Goal: Information Seeking & Learning: Get advice/opinions

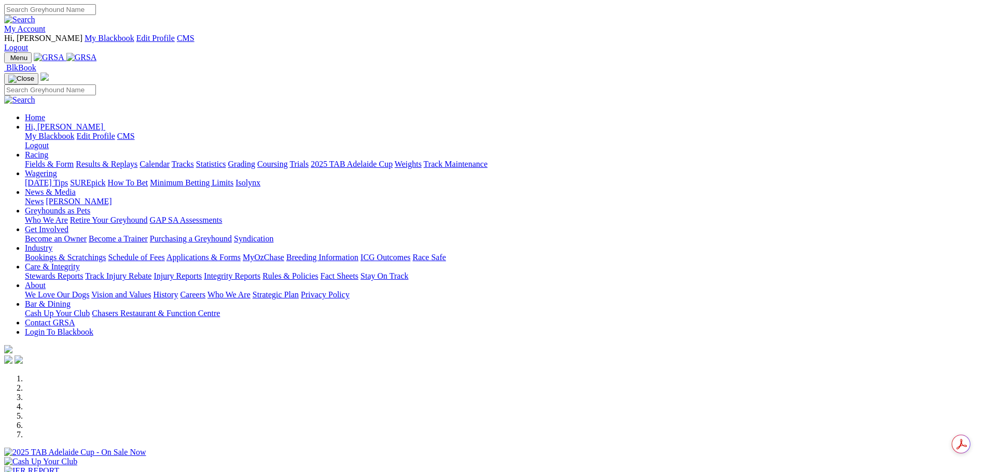
click at [46, 24] on link "My Account" at bounding box center [24, 28] width 41 height 9
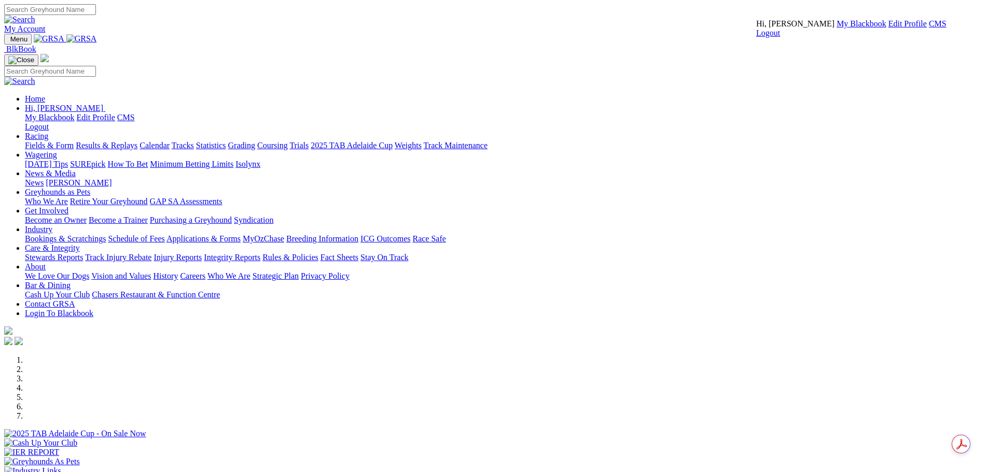
click at [929, 28] on link "CMS" at bounding box center [938, 23] width 18 height 9
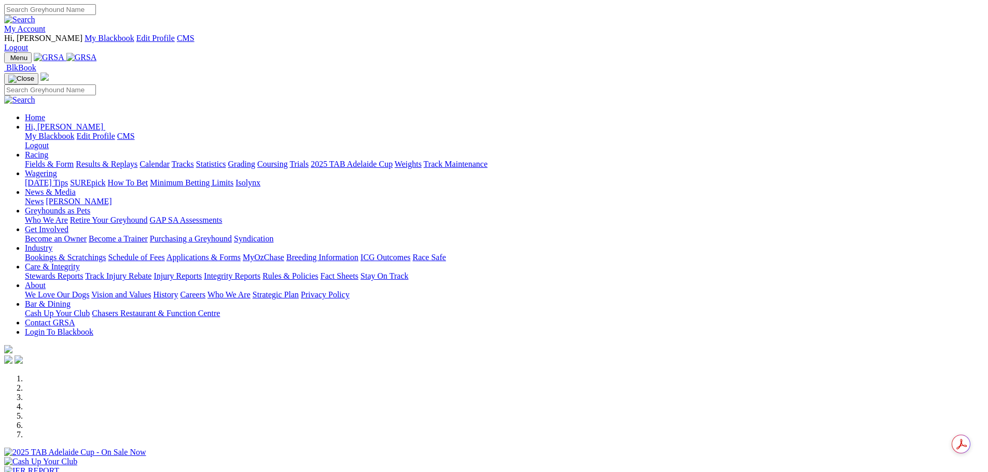
click at [48, 150] on link "Racing" at bounding box center [36, 154] width 23 height 9
click at [255, 160] on link "Grading" at bounding box center [241, 164] width 27 height 9
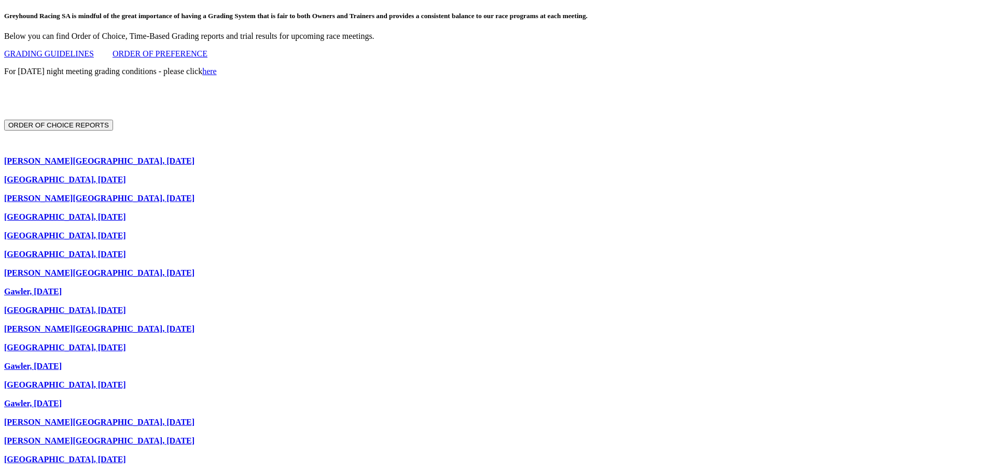
scroll to position [674, 0]
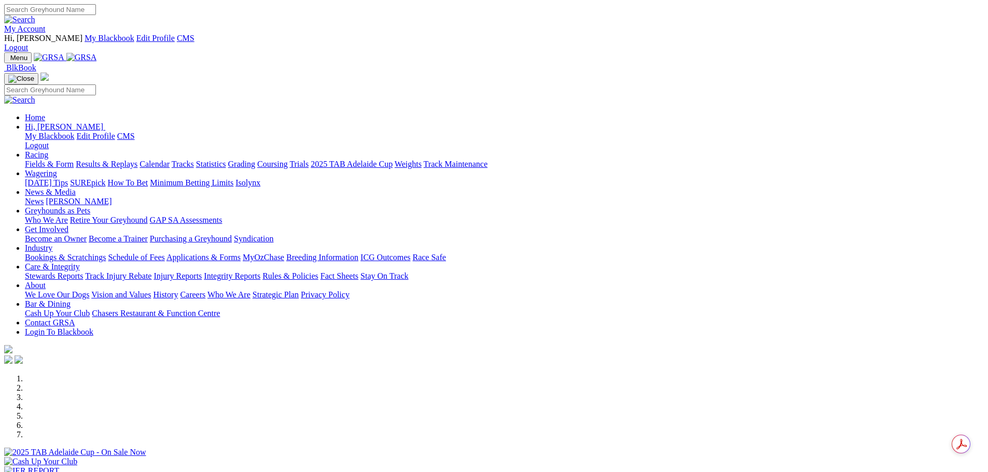
click at [48, 150] on link "Racing" at bounding box center [36, 154] width 23 height 9
click at [897, 374] on div "Previous Next" at bounding box center [494, 448] width 980 height 149
click at [48, 150] on link "Racing" at bounding box center [36, 154] width 23 height 9
click at [255, 160] on link "Grading" at bounding box center [241, 164] width 27 height 9
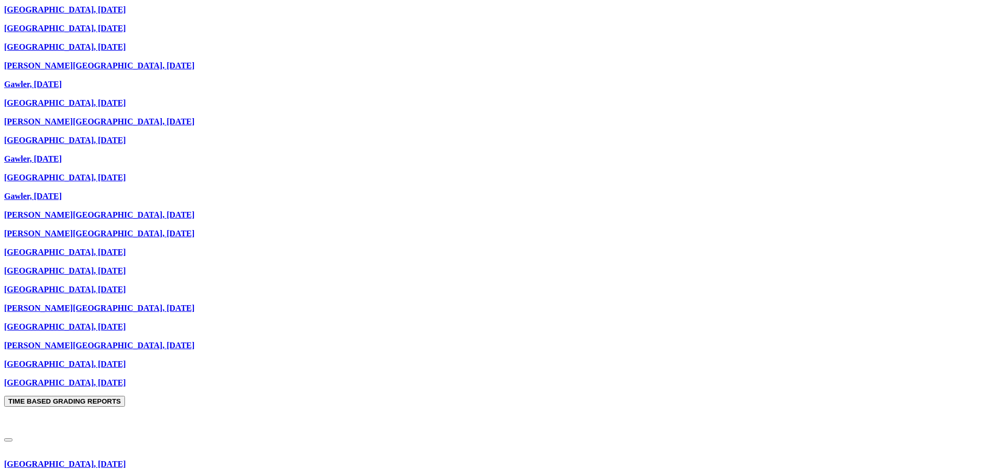
scroll to position [674, 0]
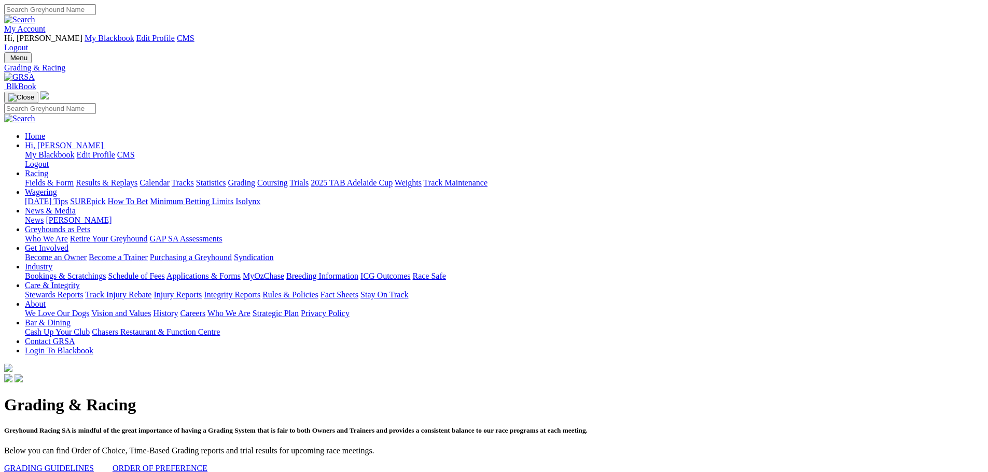
click at [170, 178] on link "Calendar" at bounding box center [154, 182] width 30 height 9
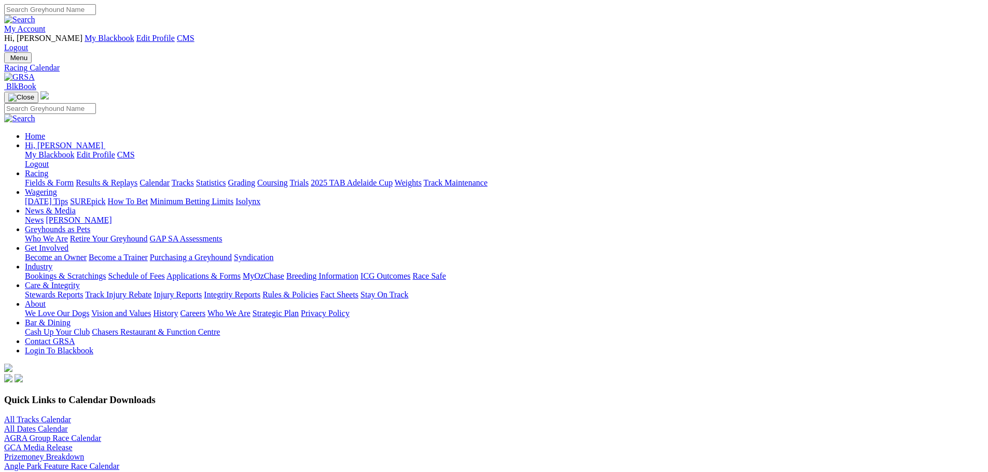
click at [71, 415] on link "All Tracks Calendar" at bounding box center [37, 419] width 67 height 9
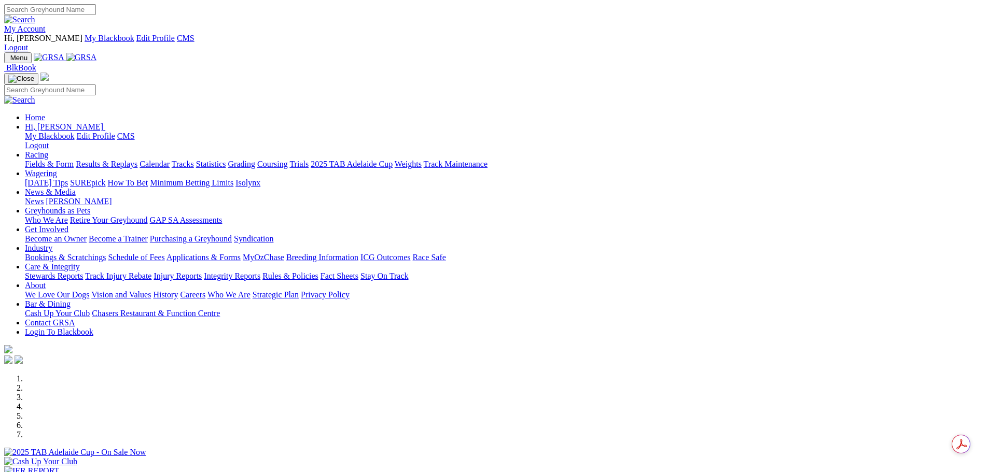
click at [170, 160] on link "Calendar" at bounding box center [154, 164] width 30 height 9
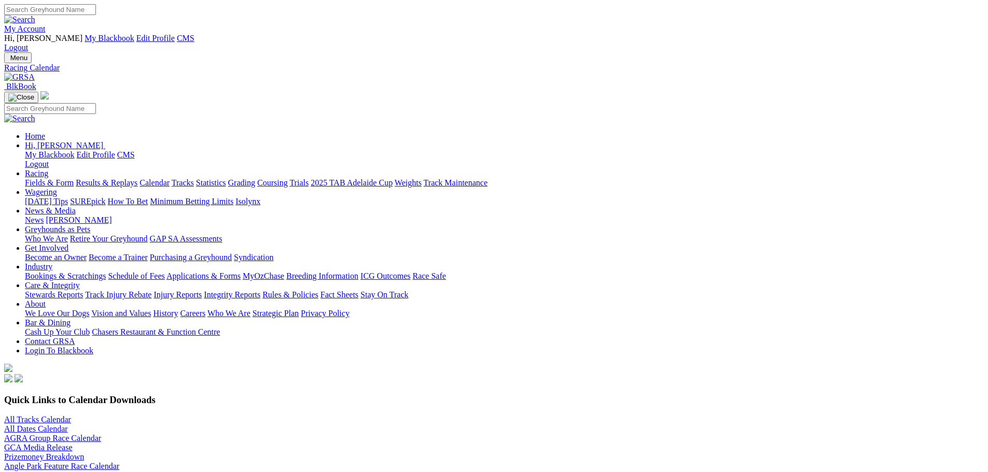
click at [84, 453] on link "Prizemoney Breakdown" at bounding box center [44, 457] width 80 height 9
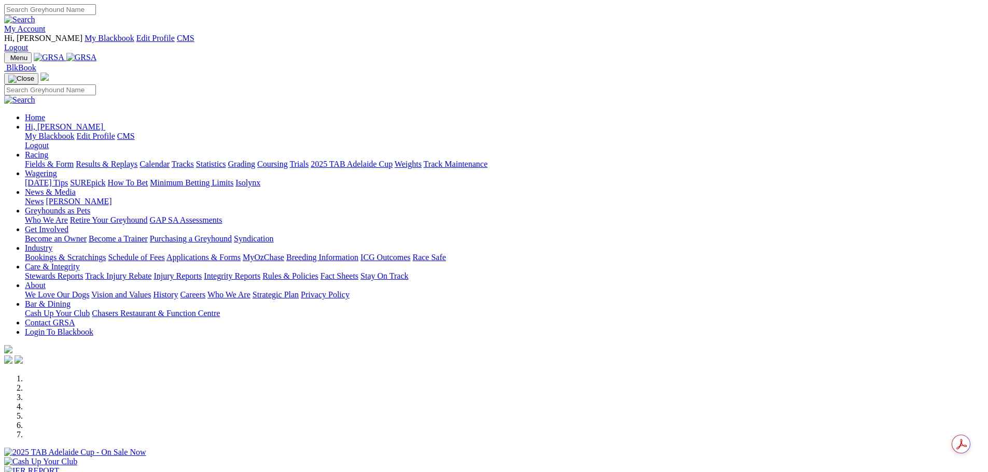
click at [170, 160] on link "Calendar" at bounding box center [154, 164] width 30 height 9
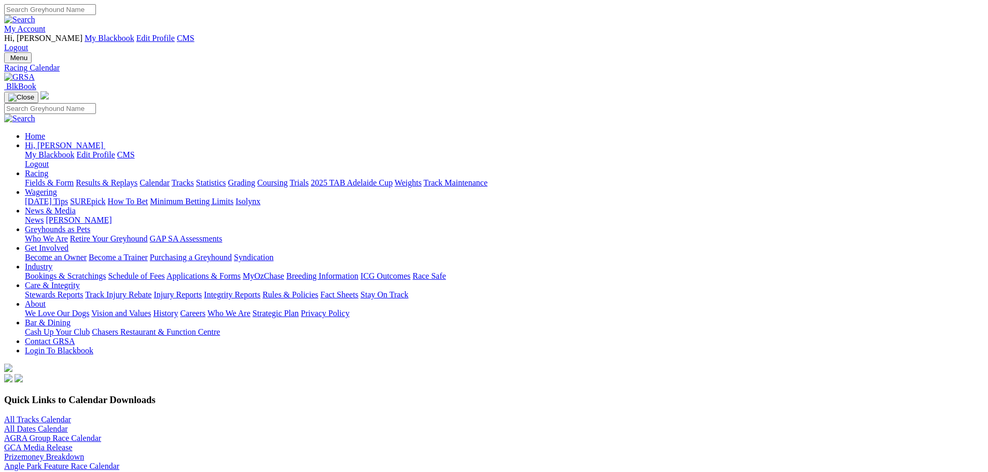
click at [84, 453] on link "Prizemoney Breakdown" at bounding box center [44, 457] width 80 height 9
drag, startPoint x: 240, startPoint y: 220, endPoint x: 149, endPoint y: 221, distance: 91.3
click at [149, 415] on div "All Tracks Calendar All Dates Calendar AGRA Group Race Calendar GCA Media Relea…" at bounding box center [494, 438] width 980 height 47
copy link "Prizemoney Breakdown"
click at [84, 453] on link "Prizemoney Breakdown" at bounding box center [44, 457] width 80 height 9
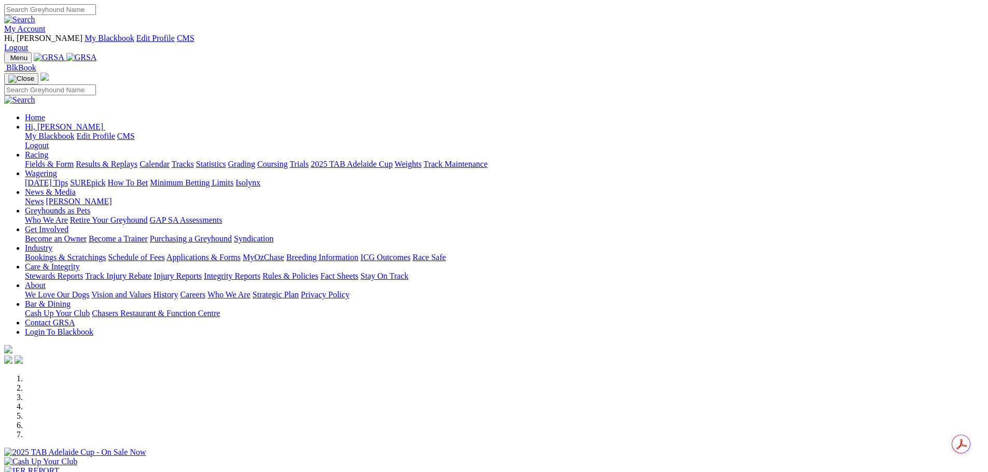
click at [46, 24] on link "My Account" at bounding box center [24, 28] width 41 height 9
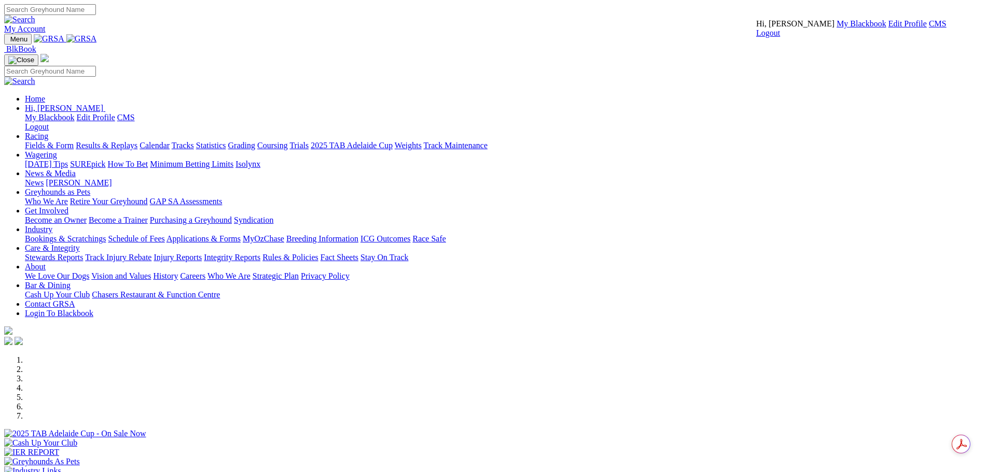
click at [929, 28] on link "CMS" at bounding box center [938, 23] width 18 height 9
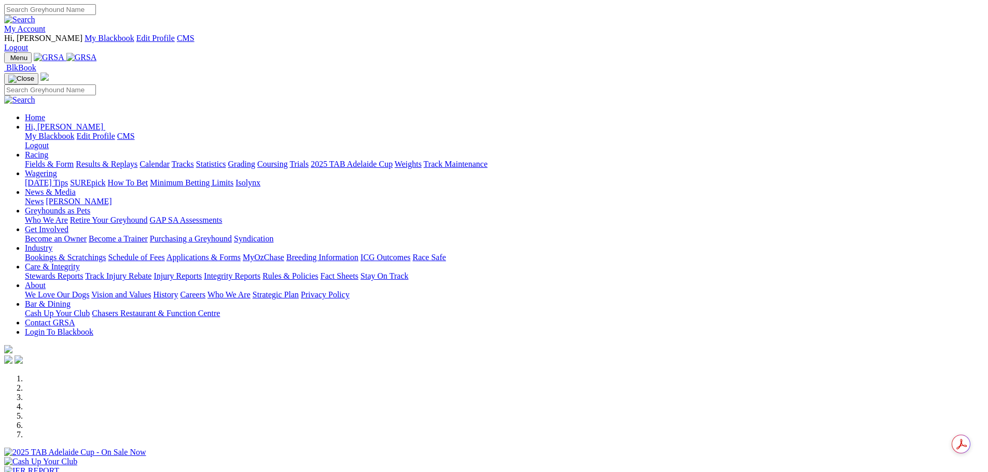
click at [48, 150] on link "Racing" at bounding box center [36, 154] width 23 height 9
click at [170, 160] on link "Calendar" at bounding box center [154, 164] width 30 height 9
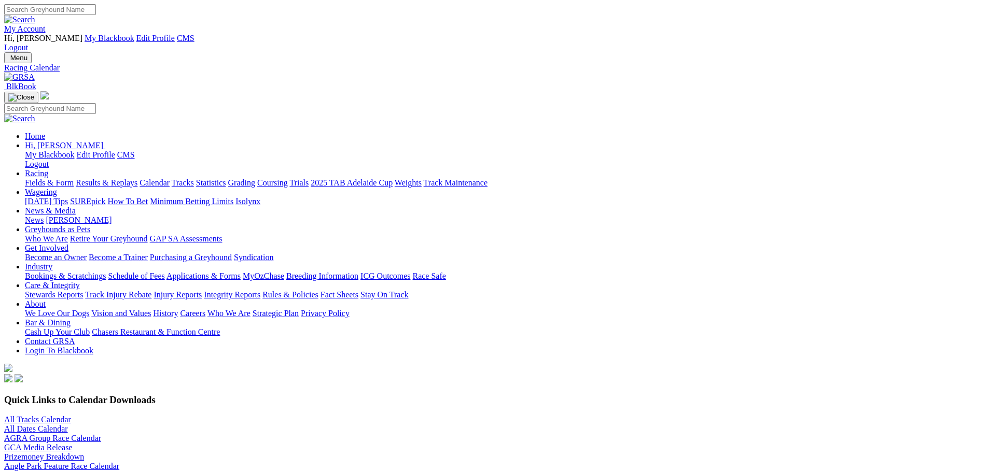
click at [84, 453] on link "Prizemoney Breakdown" at bounding box center [44, 457] width 80 height 9
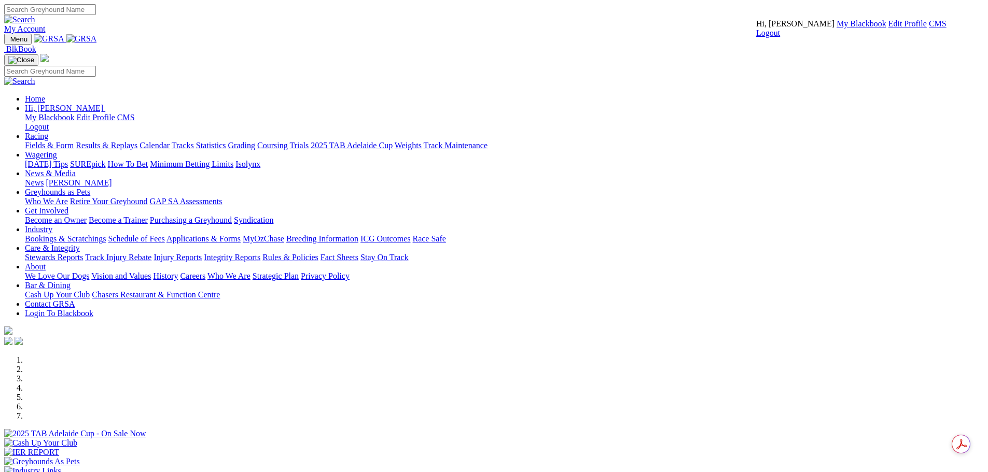
click at [929, 28] on link "CMS" at bounding box center [938, 23] width 18 height 9
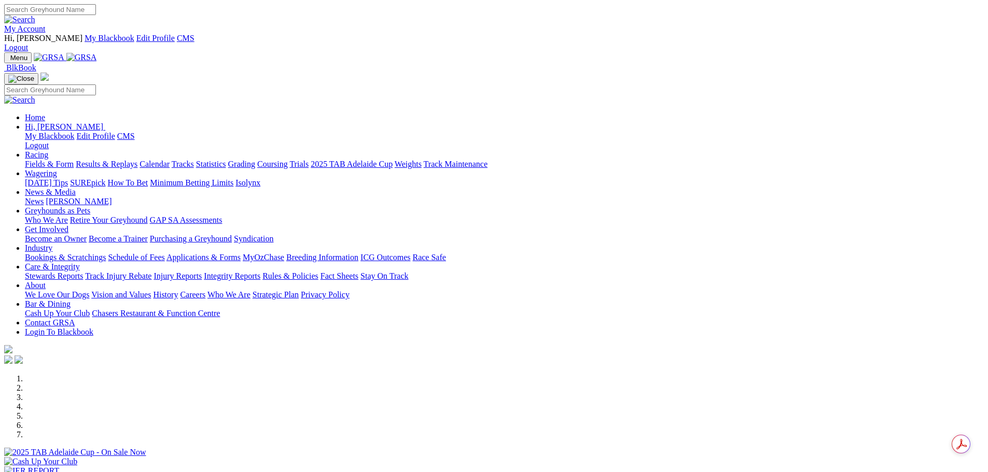
click at [48, 150] on link "Racing" at bounding box center [36, 154] width 23 height 9
click at [170, 160] on link "Calendar" at bounding box center [154, 164] width 30 height 9
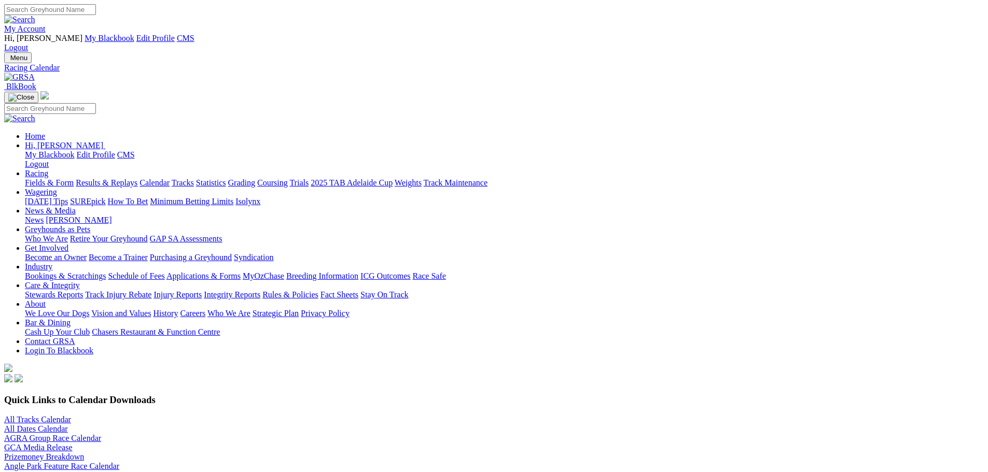
click at [84, 453] on link "Prizemoney Breakdown" at bounding box center [44, 457] width 80 height 9
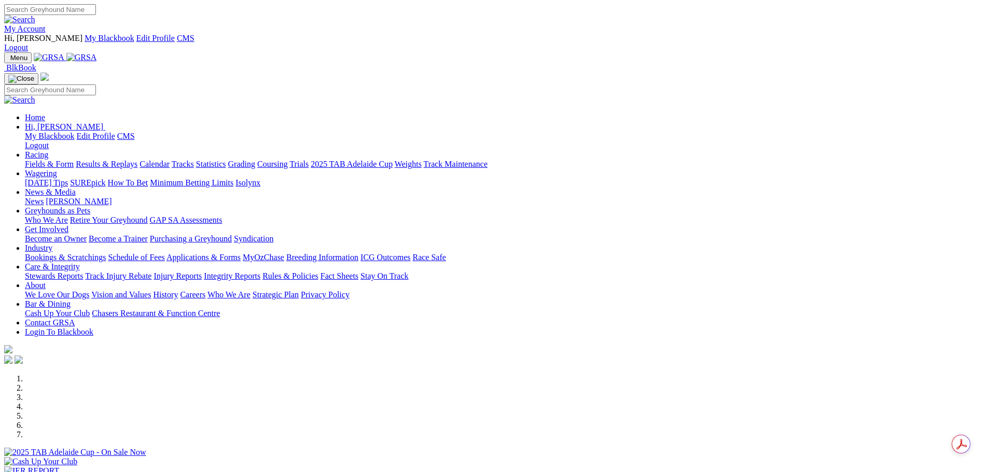
click at [48, 150] on link "Racing" at bounding box center [36, 154] width 23 height 9
click at [255, 160] on link "Grading" at bounding box center [241, 164] width 27 height 9
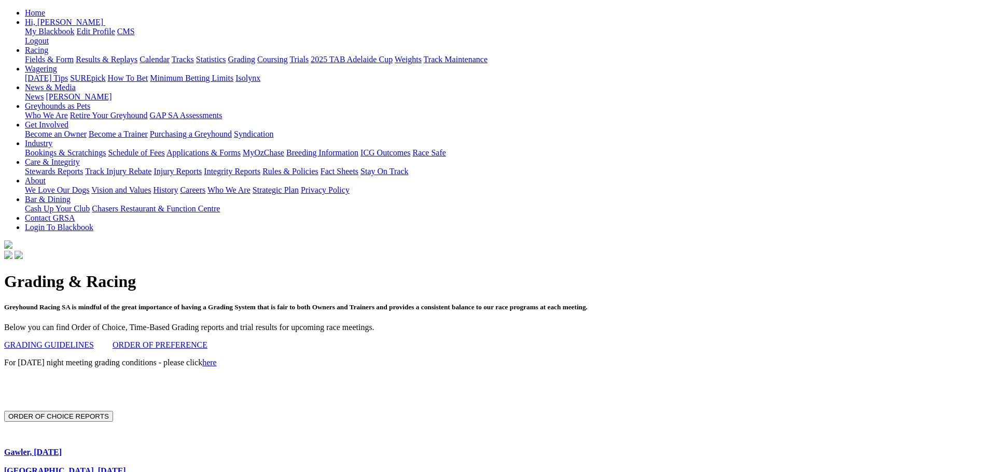
scroll to position [156, 0]
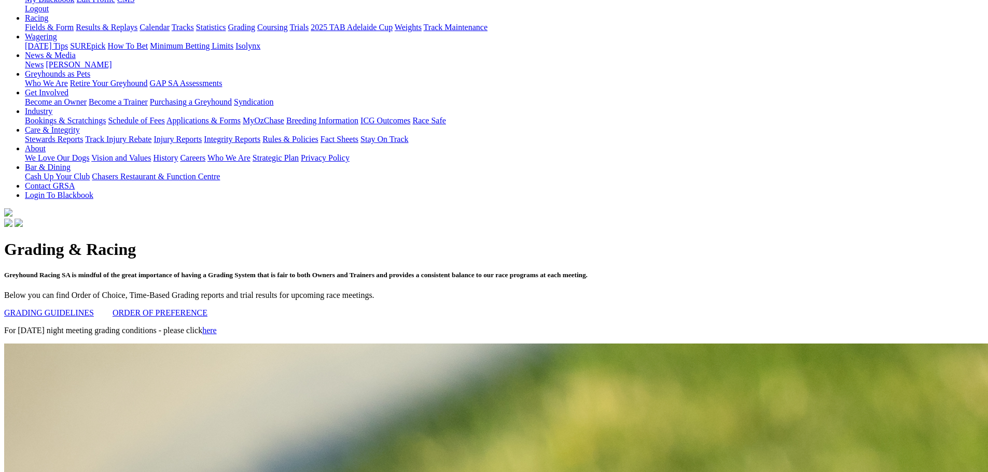
click at [217, 326] on link "here" at bounding box center [209, 330] width 15 height 9
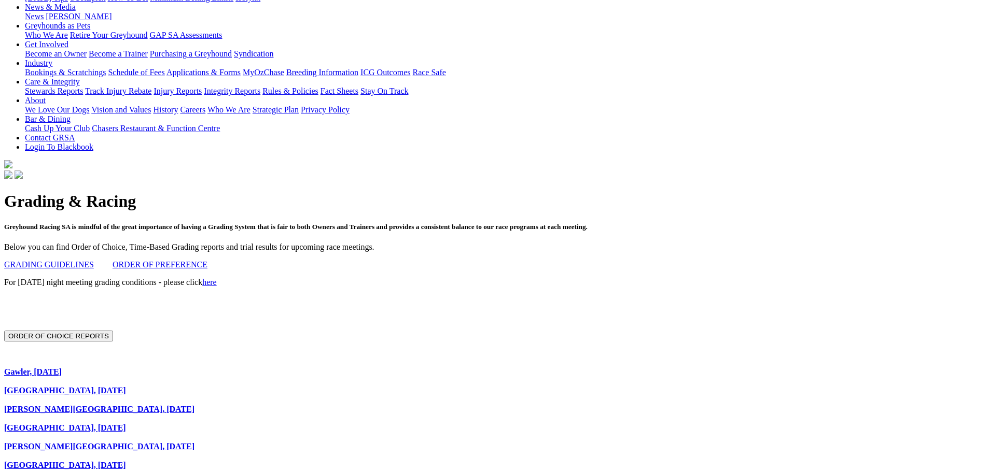
scroll to position [207, 0]
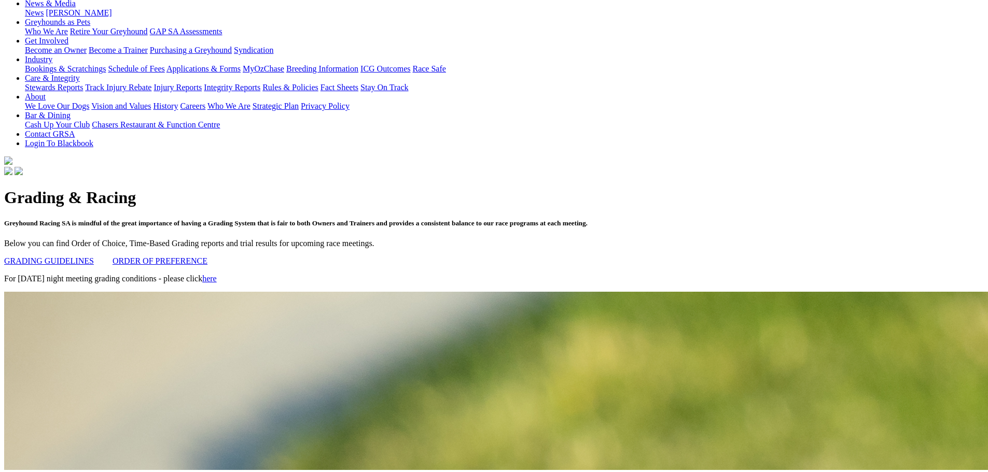
click at [94, 257] on link "GRADING GUIDELINES" at bounding box center [49, 261] width 90 height 9
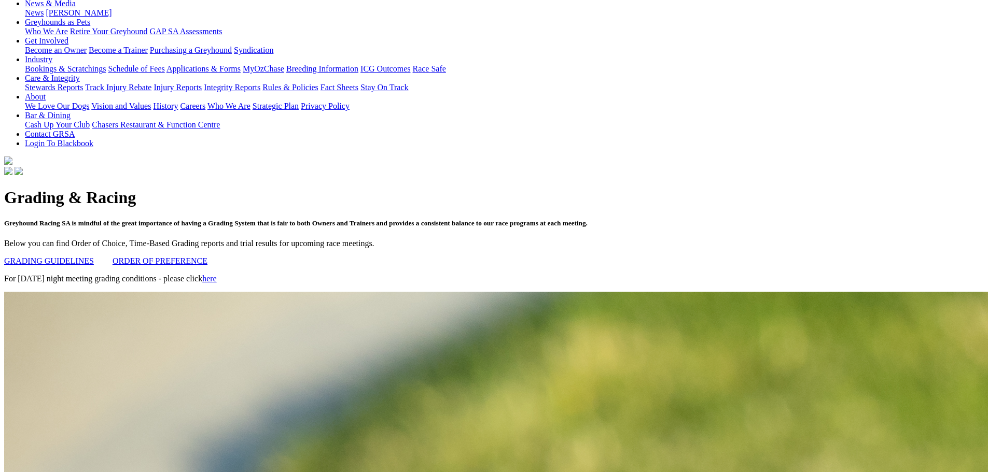
click at [207, 257] on link "ORDER OF PREFERENCE" at bounding box center [160, 261] width 95 height 9
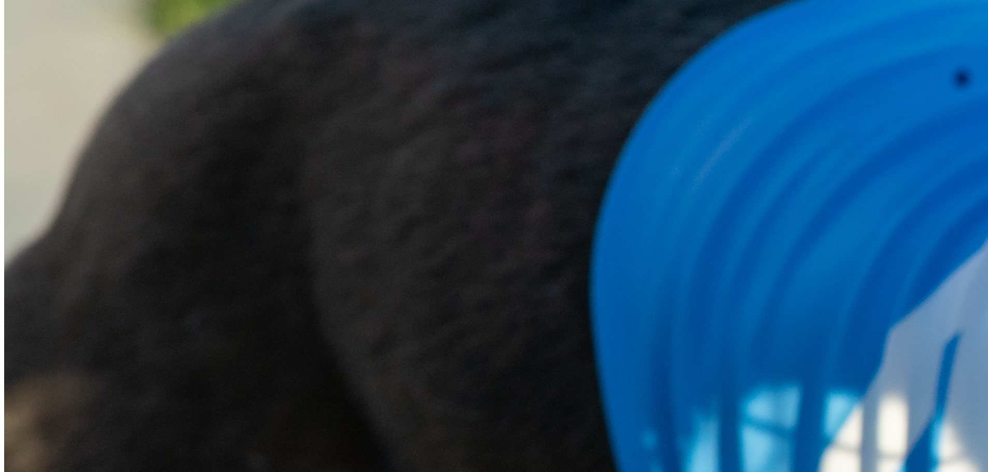
scroll to position [1245, 0]
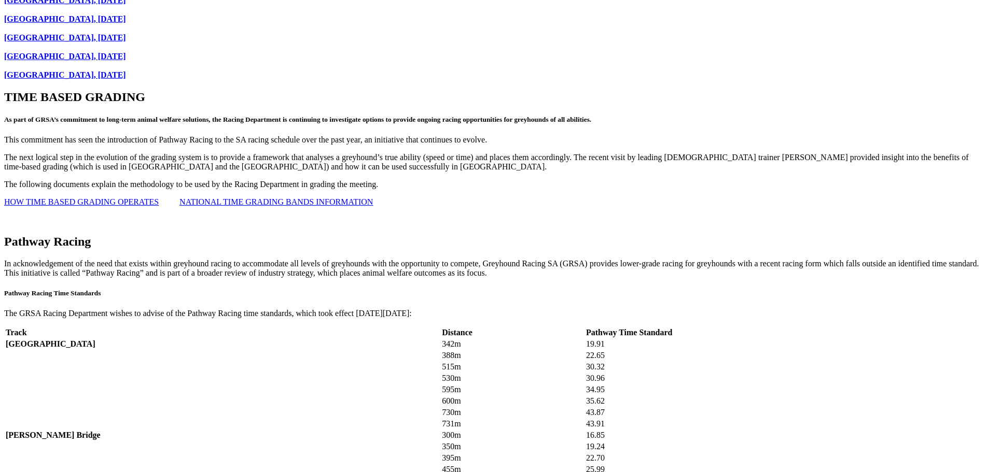
scroll to position [1400, 0]
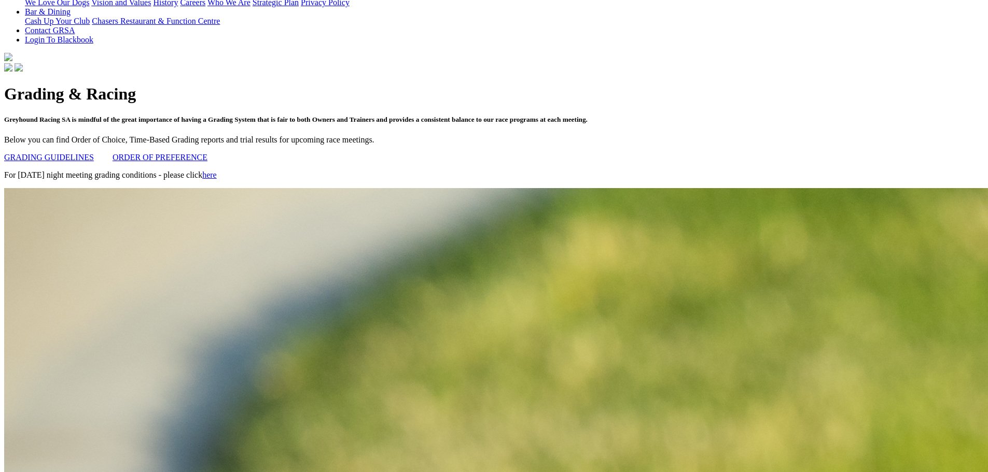
scroll to position [0, 0]
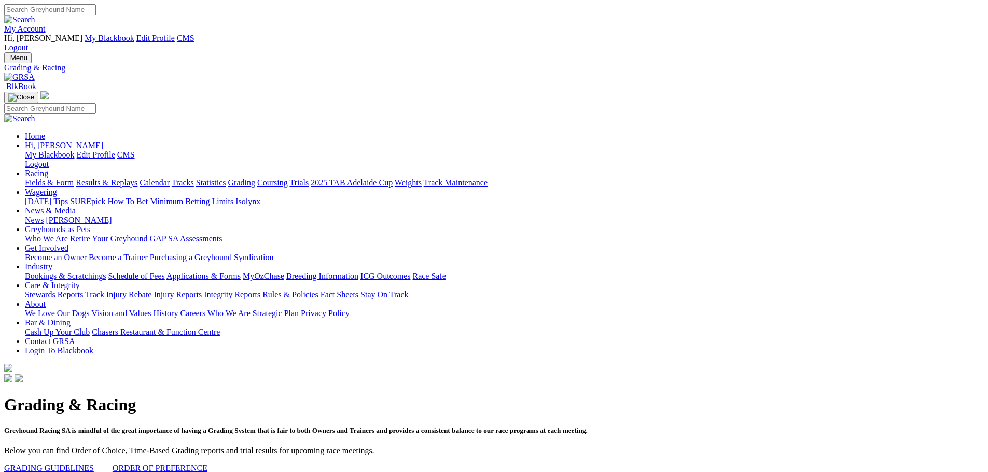
click at [170, 178] on link "Calendar" at bounding box center [154, 182] width 30 height 9
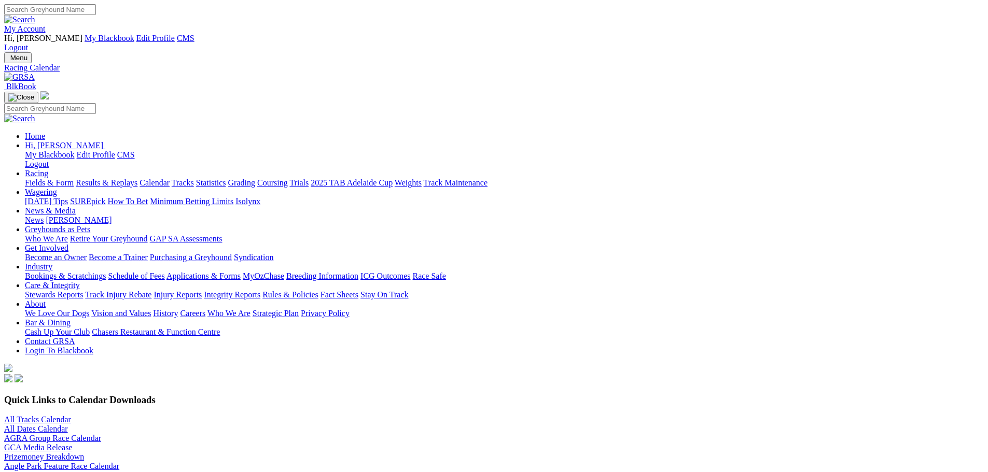
click at [84, 453] on link "Prizemoney Breakdown" at bounding box center [44, 457] width 80 height 9
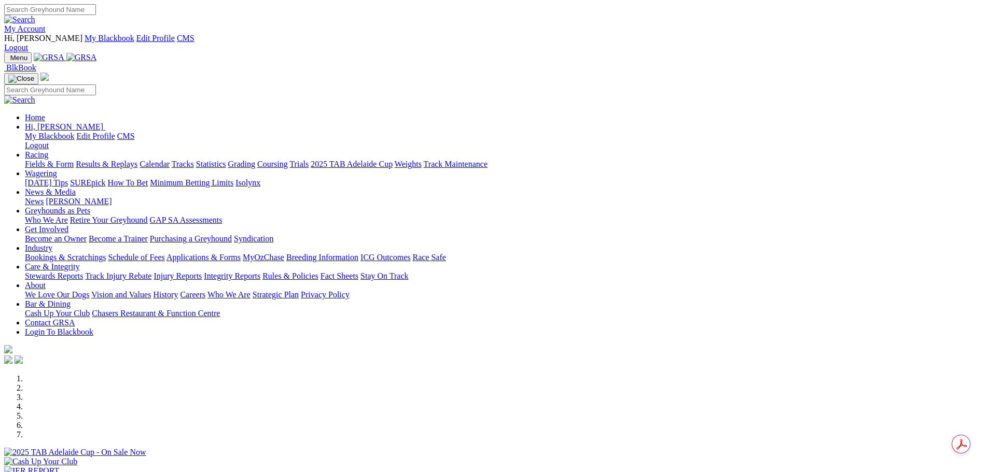
click at [48, 150] on link "Racing" at bounding box center [36, 154] width 23 height 9
click at [170, 160] on link "Calendar" at bounding box center [154, 164] width 30 height 9
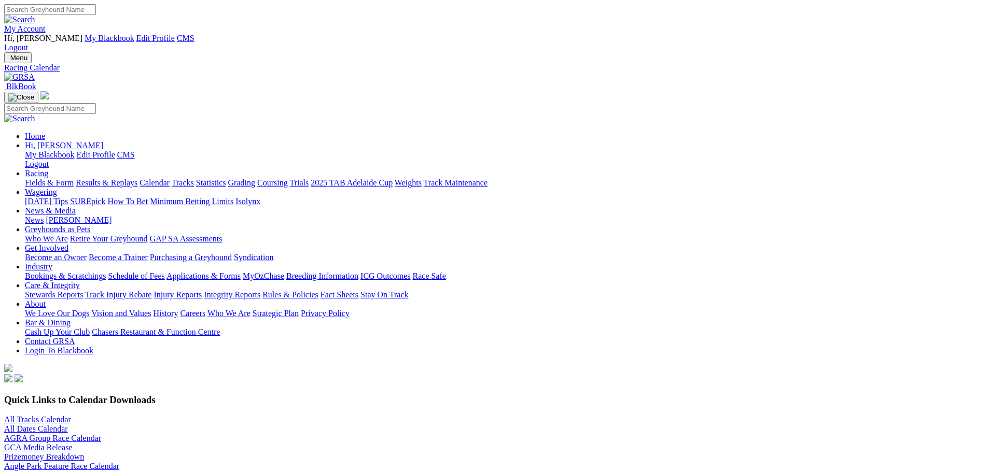
click at [84, 453] on link "Prizemoney Breakdown" at bounding box center [44, 457] width 80 height 9
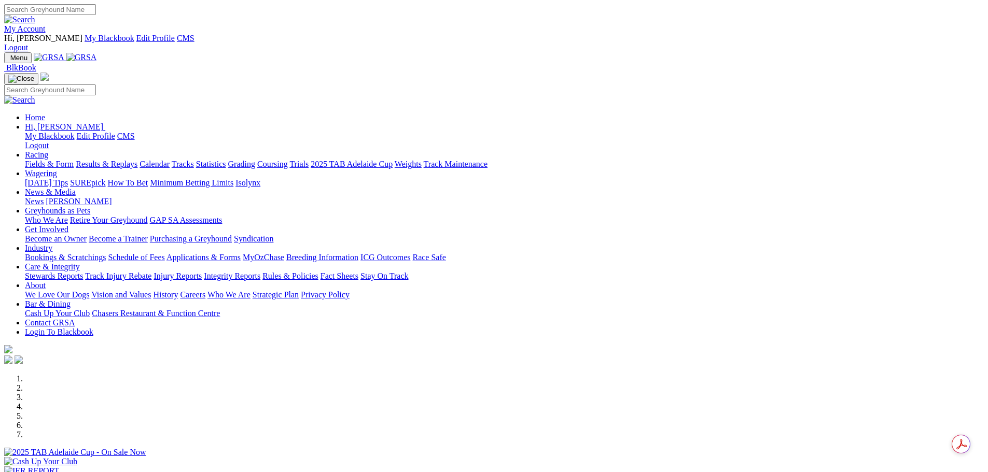
click at [48, 150] on link "Racing" at bounding box center [36, 154] width 23 height 9
click at [170, 160] on link "Calendar" at bounding box center [154, 164] width 30 height 9
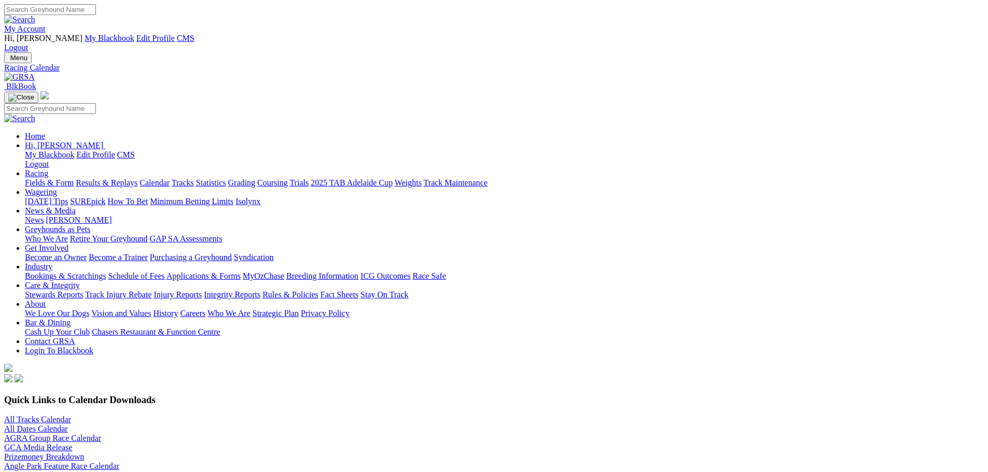
drag, startPoint x: 0, startPoint y: 0, endPoint x: 191, endPoint y: 221, distance: 292.3
click at [84, 453] on link "Prizemoney Breakdown" at bounding box center [44, 457] width 80 height 9
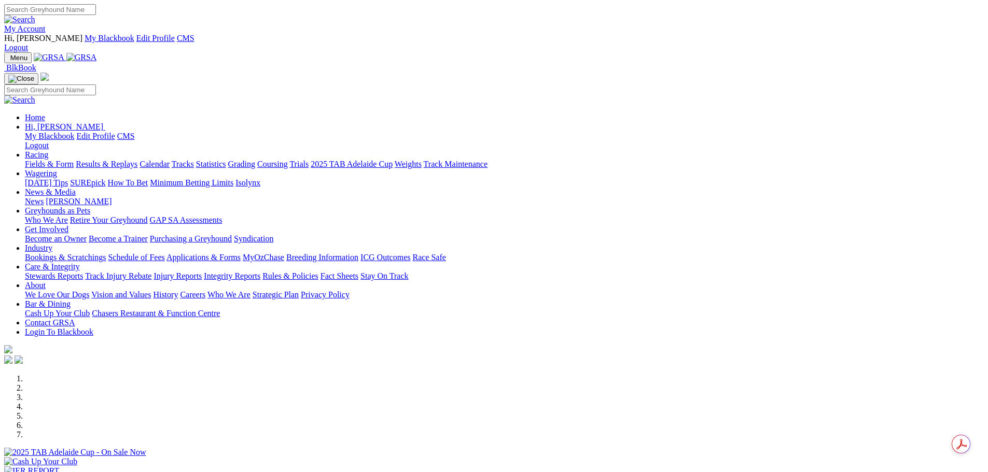
click at [48, 150] on link "Racing" at bounding box center [36, 154] width 23 height 9
click at [170, 160] on link "Calendar" at bounding box center [154, 164] width 30 height 9
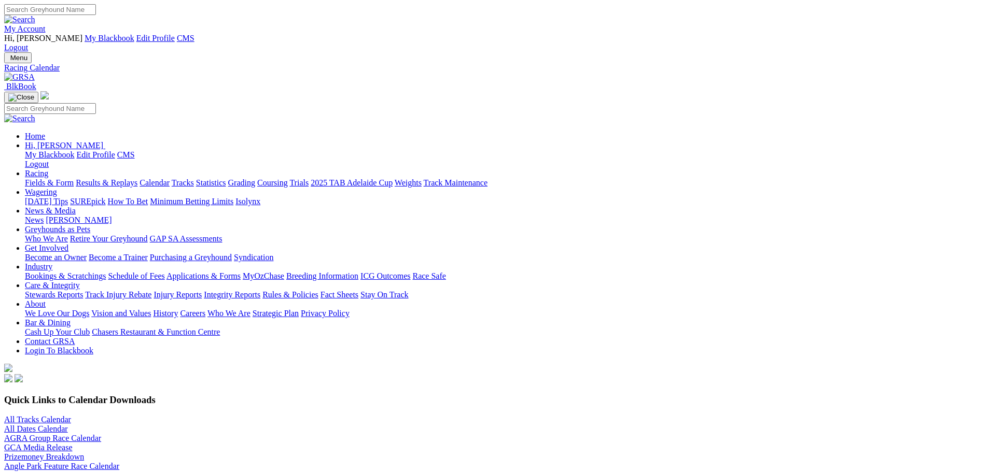
drag, startPoint x: 826, startPoint y: 11, endPoint x: 825, endPoint y: 19, distance: 7.8
click at [46, 24] on link "My Account" at bounding box center [24, 28] width 41 height 9
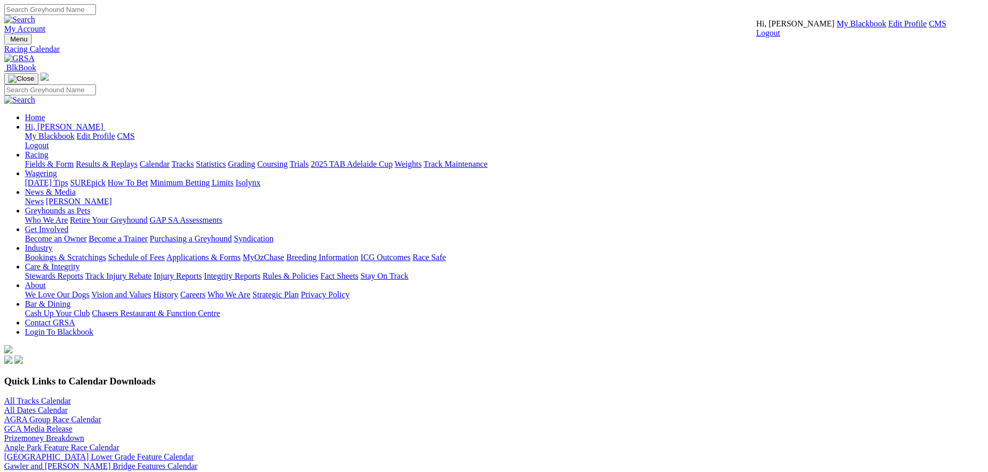
click at [929, 28] on link "CMS" at bounding box center [938, 23] width 18 height 9
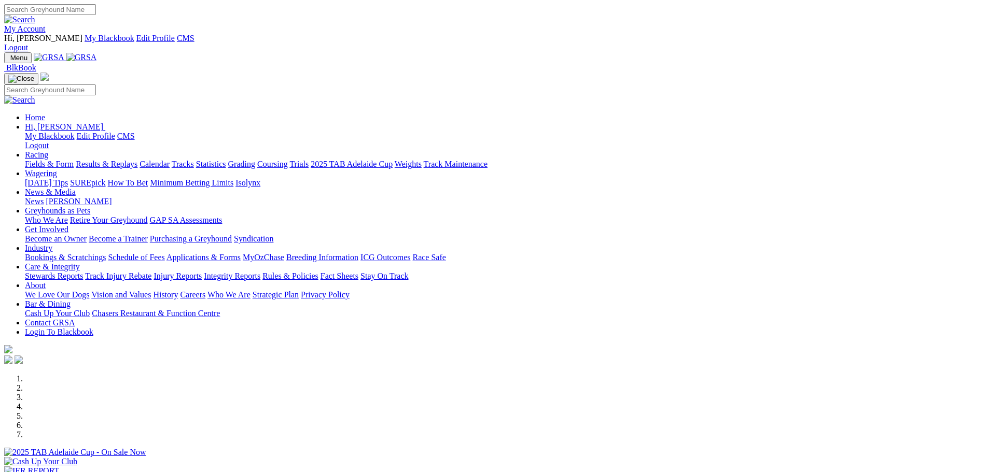
click at [46, 24] on link "My Account" at bounding box center [24, 28] width 41 height 9
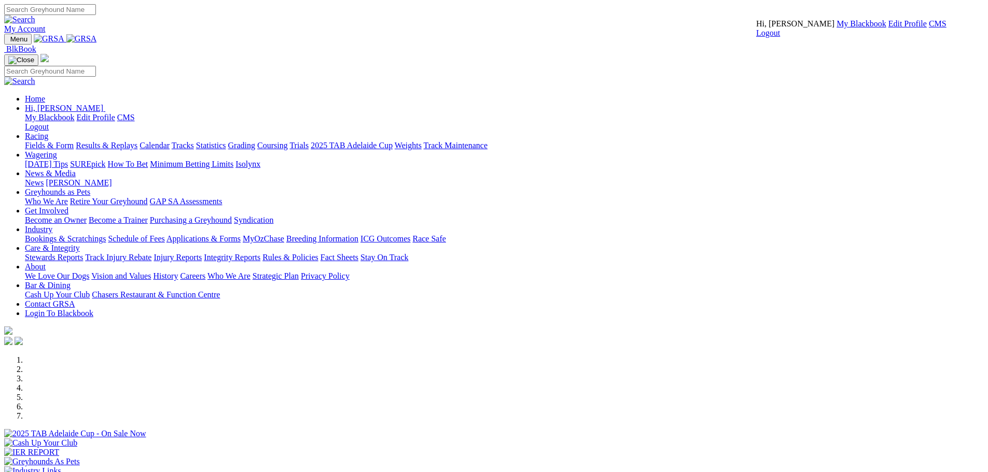
click at [929, 28] on link "CMS" at bounding box center [938, 23] width 18 height 9
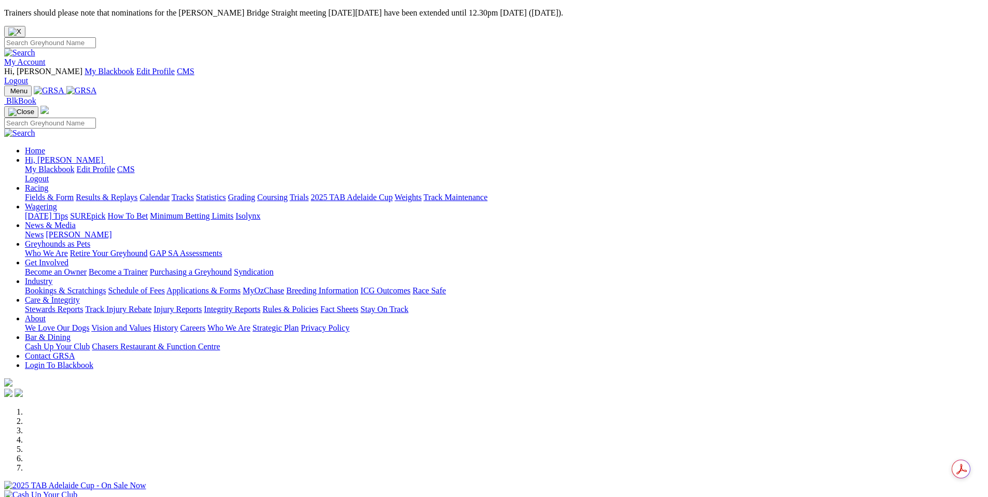
click at [76, 221] on link "News & Media" at bounding box center [50, 225] width 51 height 9
click at [44, 230] on link "News" at bounding box center [34, 234] width 19 height 9
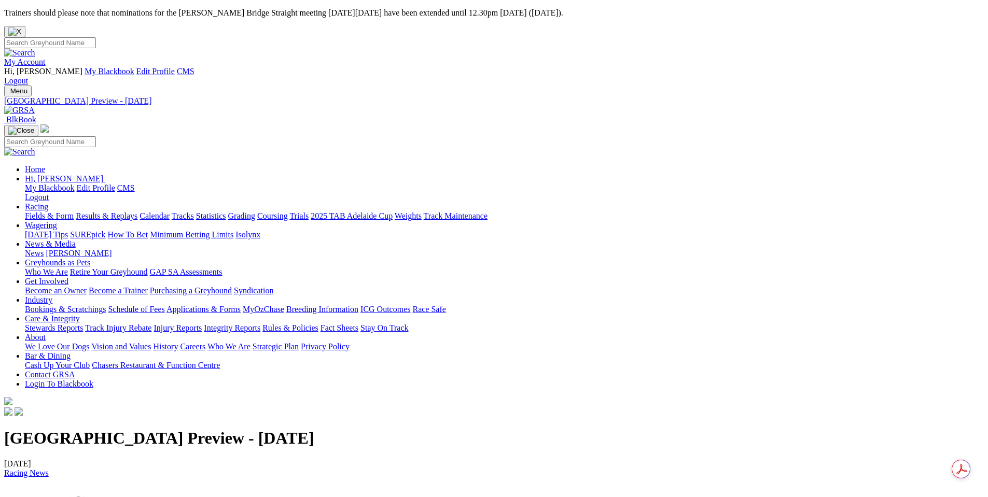
copy p "The 12 event card we have tonight looks to be a strong one, throughout the even…"
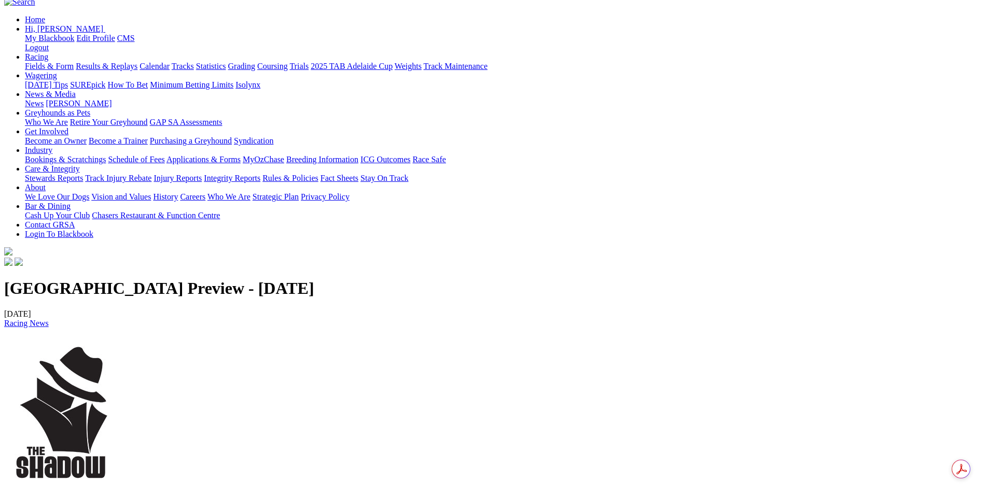
scroll to position [156, 0]
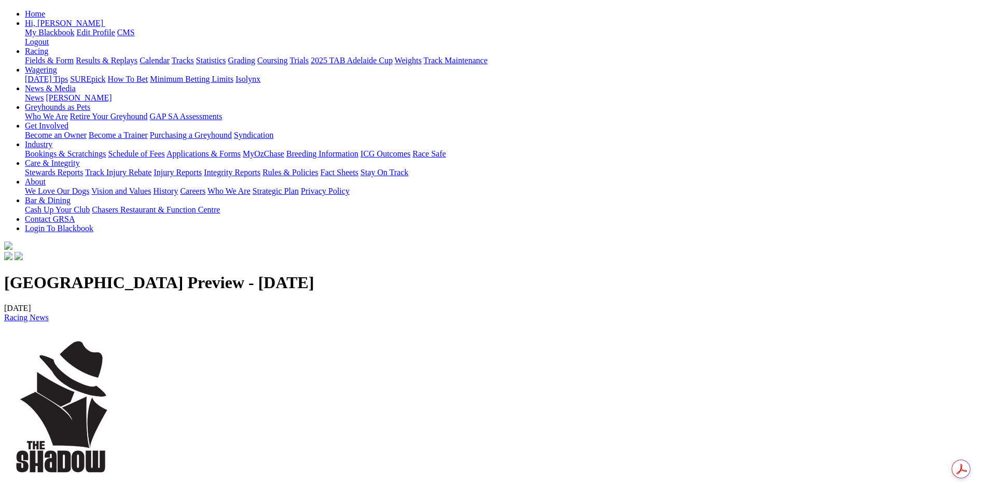
drag, startPoint x: 193, startPoint y: 331, endPoint x: 142, endPoint y: 236, distance: 107.4
copy p "RACE 1 - [TECHNICAL_ID] RACE 2 - [TECHNICAL_ID] RACE 3 - [TECHNICAL_ID] RACE 4 …"
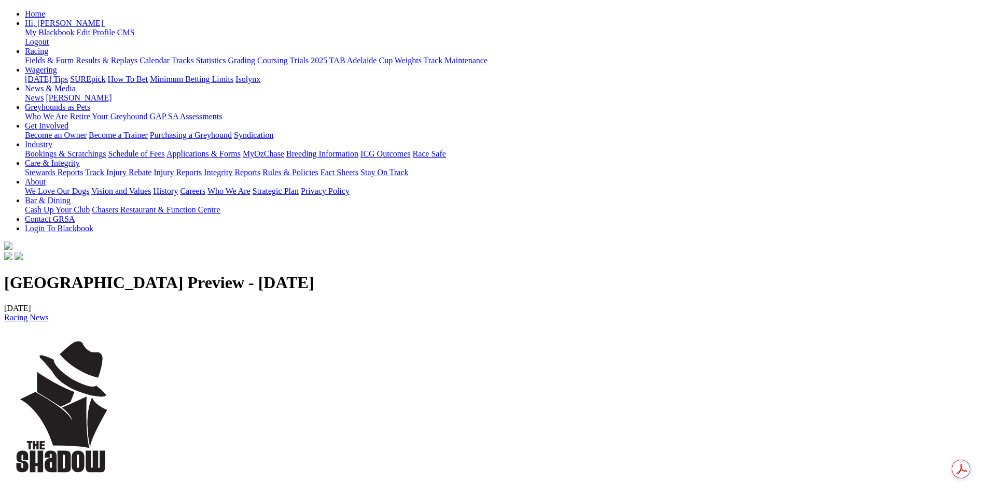
drag, startPoint x: 220, startPoint y: 375, endPoint x: 147, endPoint y: 362, distance: 74.3
copy p "Race 4, No 1 - Moscow [DEMOGRAPHIC_DATA] Race 7, No 8 - Afire"
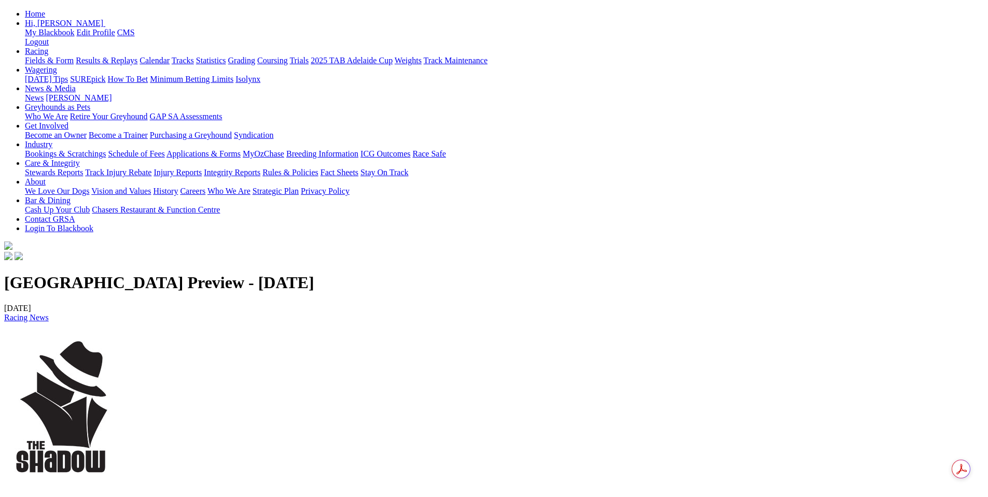
copy p "Race 12, No 2 - Capture My Soul​​​​​​​"
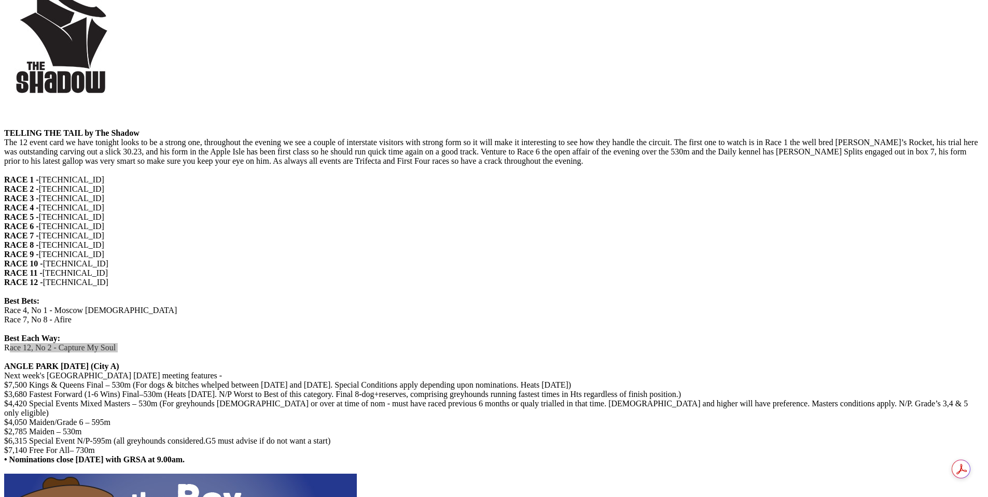
scroll to position [622, 0]
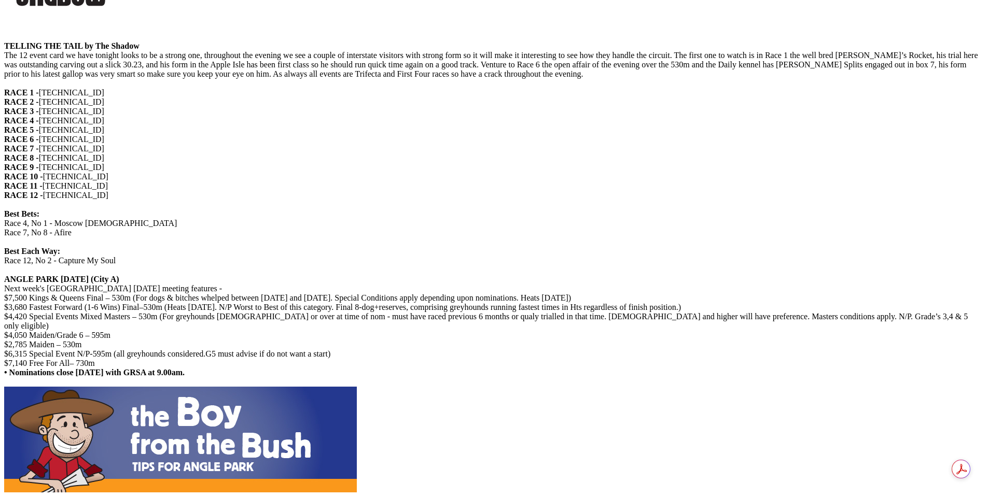
copy p "Trainers are reminded that Rule 25 (Minimum Vaccination Requirements) took effe…"
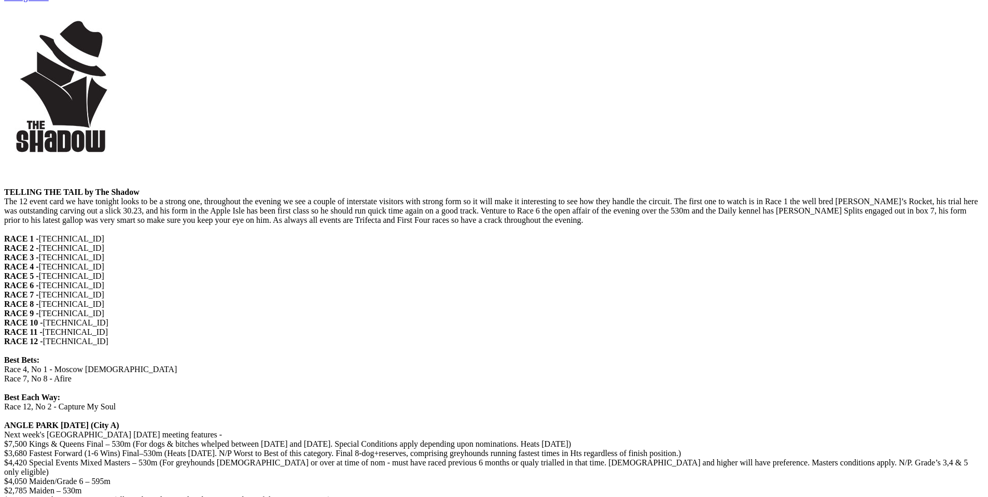
scroll to position [467, 0]
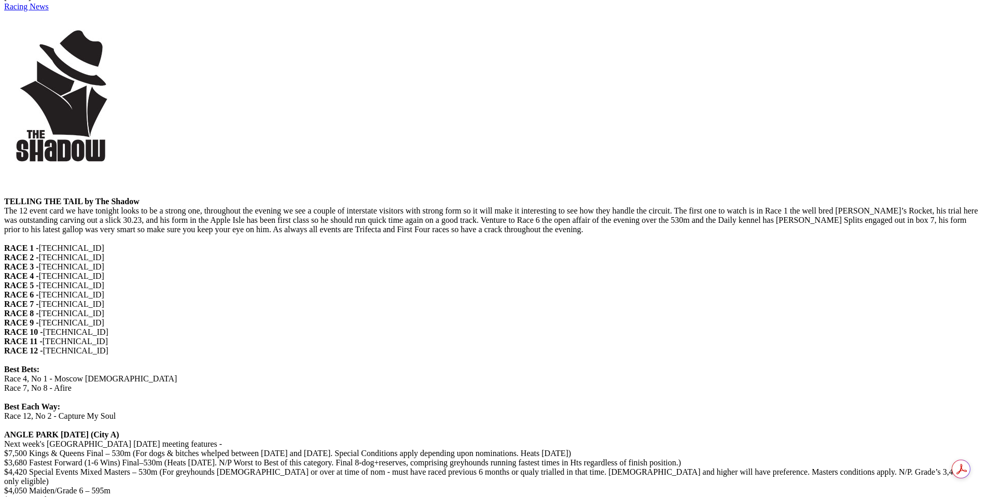
drag, startPoint x: 210, startPoint y: 434, endPoint x: 135, endPoint y: 334, distance: 124.1
copy p "Race 1 - [TECHNICAL_ID]​​​​​​​ Race 2 - [TECHNICAL_ID]​​​​​​​ Race 3 - [TECHNIC…"
drag, startPoint x: 334, startPoint y: 368, endPoint x: 307, endPoint y: 390, distance: 35.1
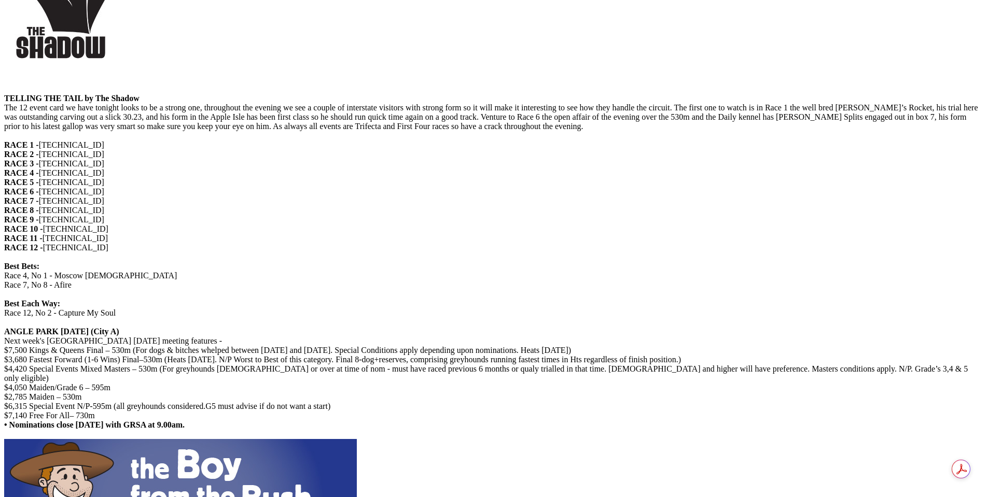
scroll to position [570, 0]
drag, startPoint x: 283, startPoint y: 342, endPoint x: 189, endPoint y: 341, distance: 93.9
copy p "Race 1, No 2 - Rupee’s Rocket​​​​​​​"
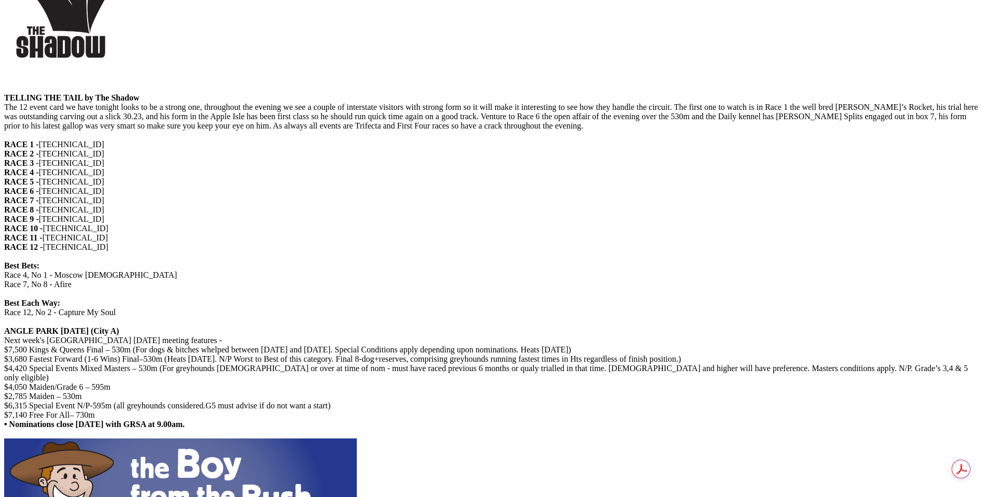
drag, startPoint x: 250, startPoint y: 350, endPoint x: 188, endPoint y: 354, distance: 61.8
copy p "Race 7, No 8 - Afire​​​​​​​"
drag, startPoint x: 282, startPoint y: 364, endPoint x: 7, endPoint y: 334, distance: 276.9
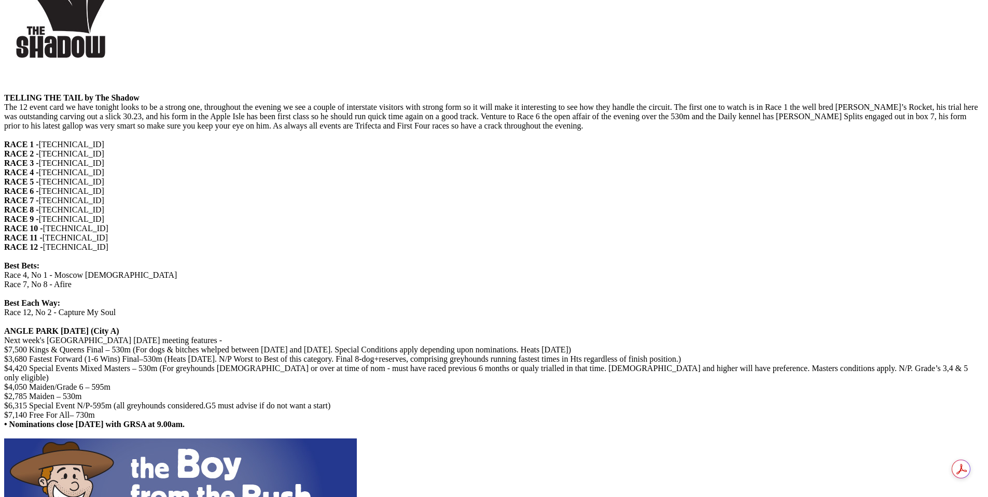
copy p "Race 8, No 8 - Hi There [PERSON_NAME]​​​​​​​​​​​​​​"
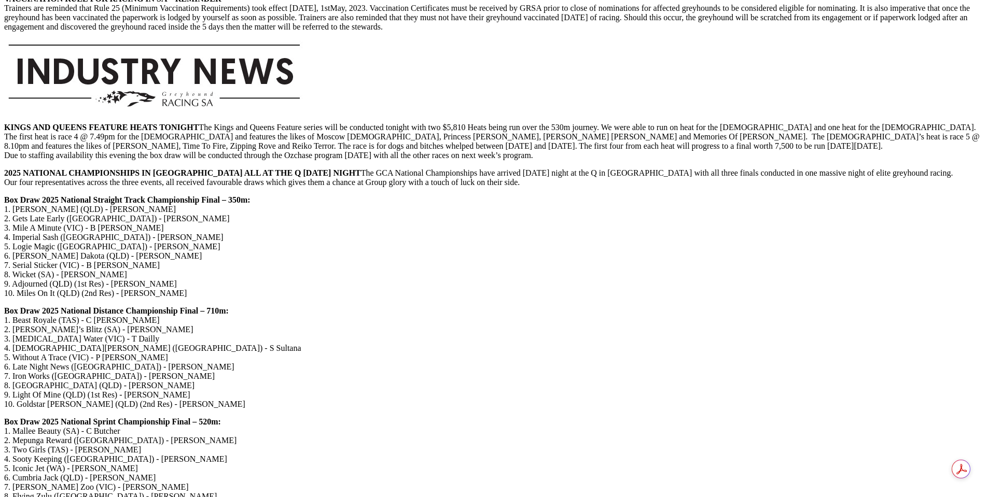
scroll to position [1452, 0]
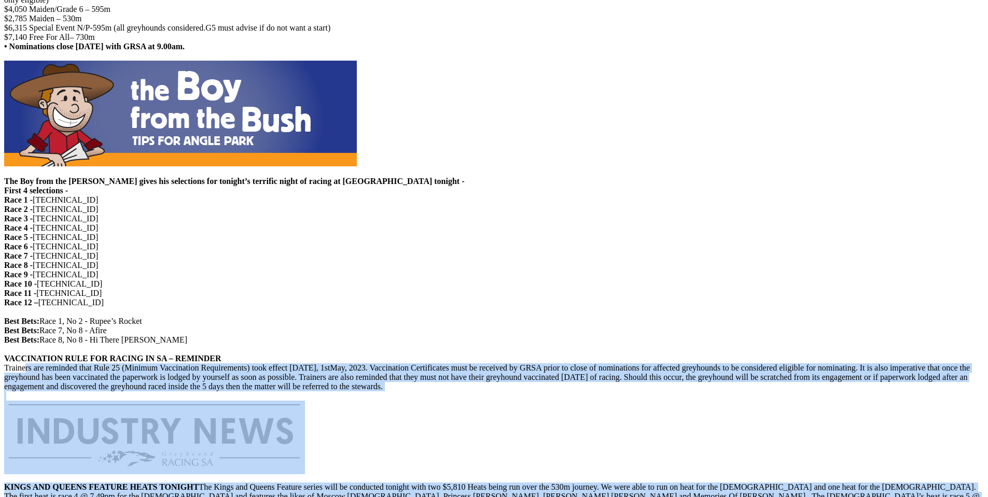
scroll to position [916, 0]
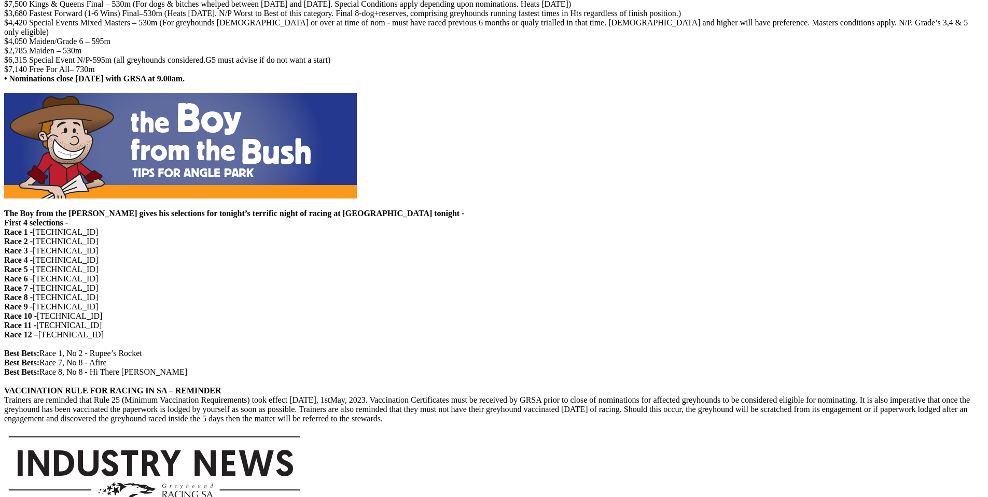
drag, startPoint x: 701, startPoint y: 374, endPoint x: 151, endPoint y: 163, distance: 588.6
click at [151, 163] on div "[GEOGRAPHIC_DATA] Preview - [DATE] [DATE] Racing News TELLING THE TAIL by The S…" at bounding box center [494, 409] width 980 height 1792
copy div "LOREM IPS DOLORS AMETCON ADIPI ELITSED Doe Tempo inc Utlabo Etdolor magnaa enim…"
